Goal: Information Seeking & Learning: Understand process/instructions

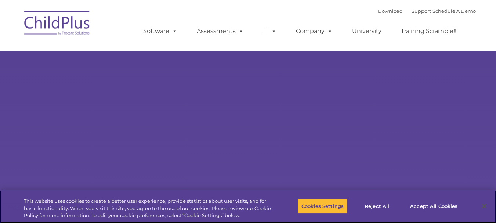
select select "MEDIUM"
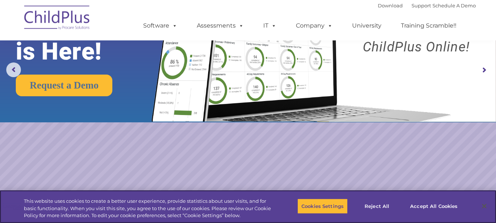
scroll to position [73, 0]
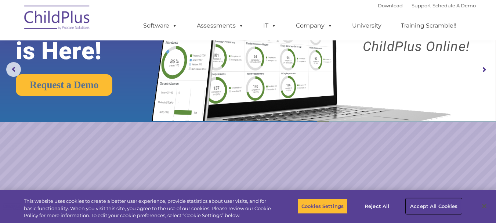
click at [415, 203] on button "Accept All Cookies" at bounding box center [433, 205] width 55 height 15
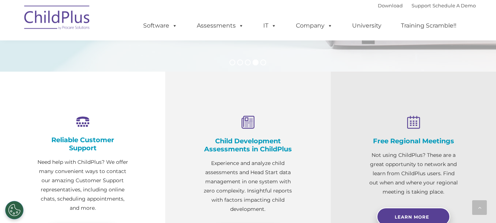
scroll to position [211, 0]
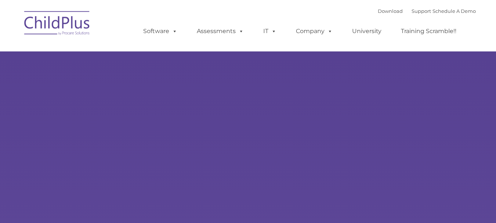
type input ""
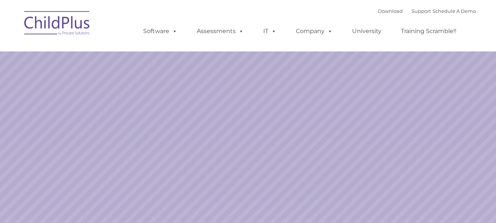
select select "MEDIUM"
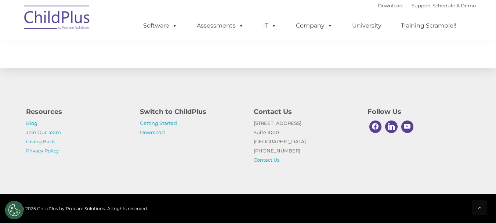
scroll to position [878, 0]
click at [152, 124] on link "Getting Started" at bounding box center [158, 123] width 37 height 6
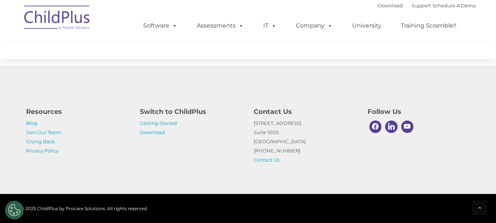
scroll to position [1204, 0]
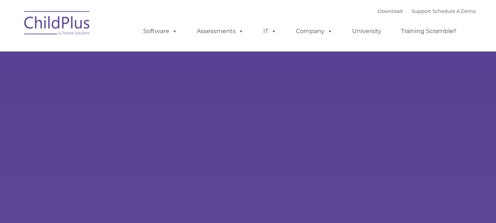
select select "MEDIUM"
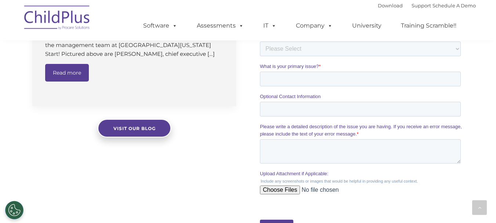
scroll to position [624, 0]
